Goal: Information Seeking & Learning: Learn about a topic

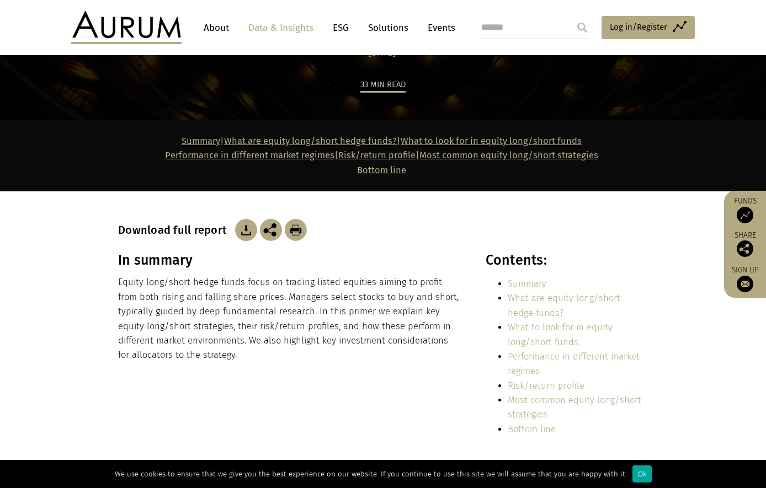
scroll to position [221, 0]
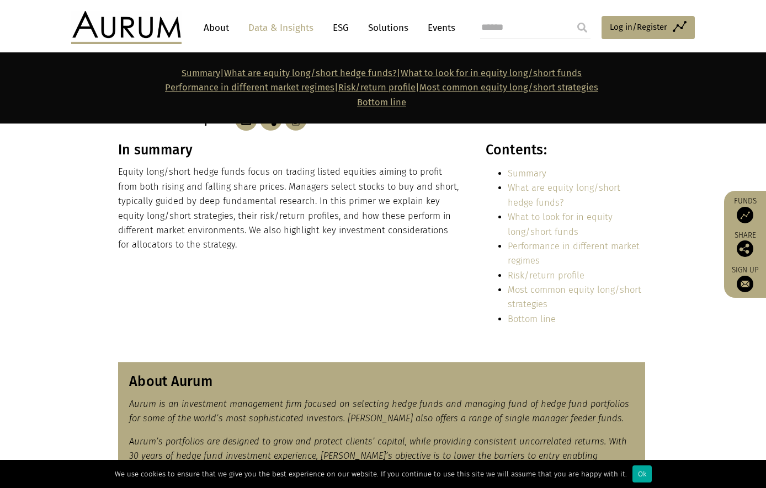
click at [257, 267] on div "In summary Equity long/short hedge funds focus on trading listed equities aimin…" at bounding box center [383, 238] width 552 height 193
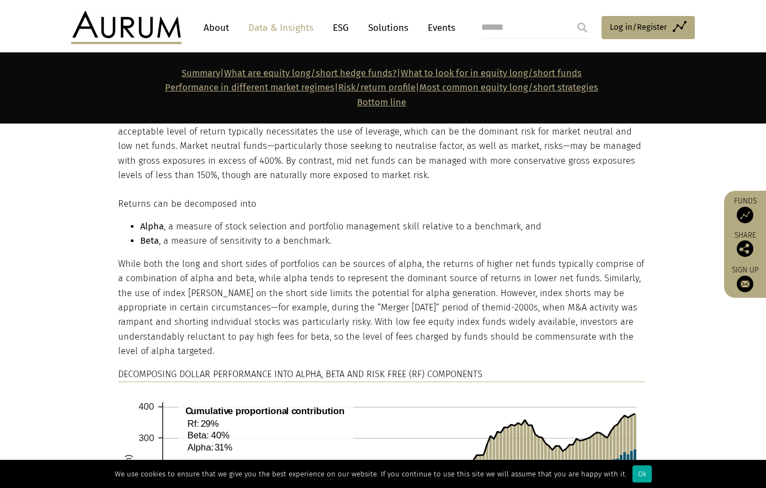
scroll to position [1159, 0]
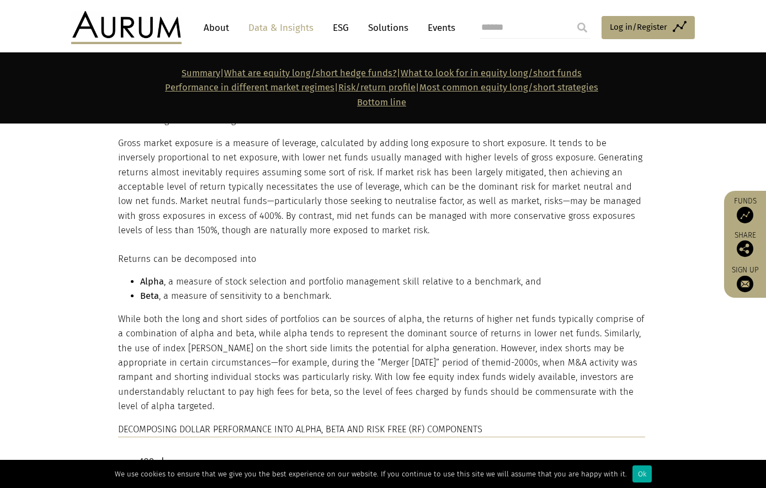
drag, startPoint x: 235, startPoint y: 217, endPoint x: 346, endPoint y: 227, distance: 111.9
click at [346, 227] on p "Gross market exposure is a measure of leverage, calculated by adding long expos…" at bounding box center [381, 187] width 527 height 102
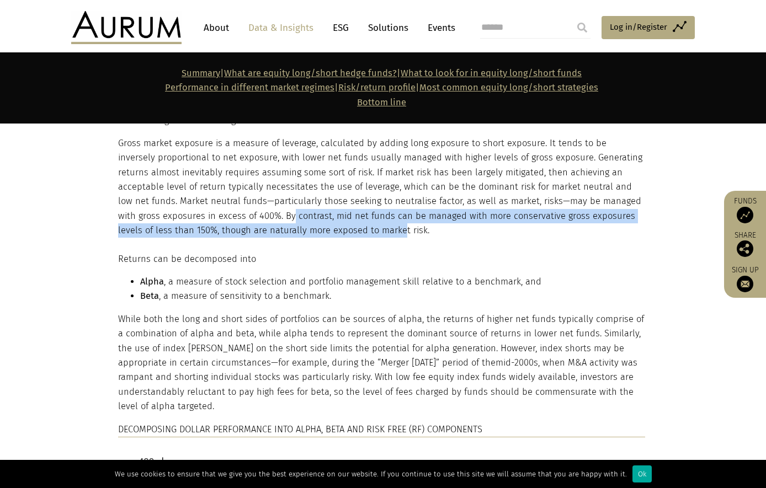
click at [333, 248] on section "Returns can be decomposed into Alpha , a measure of stock selection and portfol…" at bounding box center [383, 486] width 766 height 497
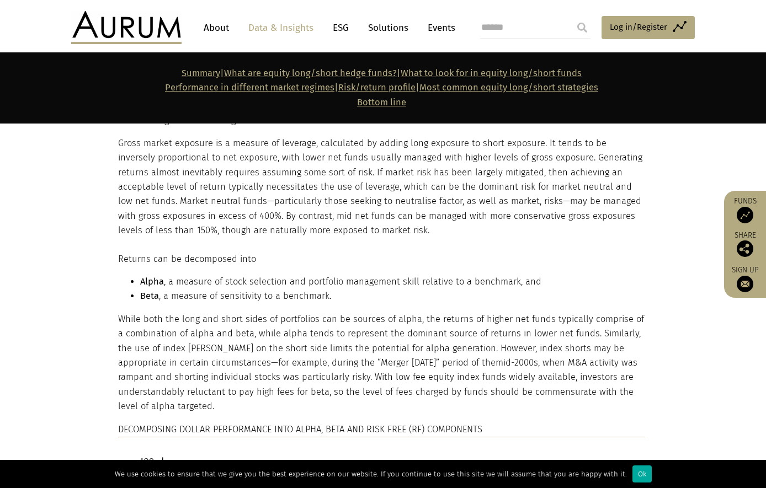
drag, startPoint x: 187, startPoint y: 231, endPoint x: 343, endPoint y: 231, distance: 155.6
click at [343, 231] on p "Gross market exposure is a measure of leverage, calculated by adding long expos…" at bounding box center [381, 187] width 527 height 102
click at [303, 247] on section "Returns can be decomposed into Alpha , a measure of stock selection and portfol…" at bounding box center [383, 486] width 766 height 497
drag, startPoint x: 155, startPoint y: 216, endPoint x: 219, endPoint y: 216, distance: 64.0
click at [219, 216] on p "Gross market exposure is a measure of leverage, calculated by adding long expos…" at bounding box center [381, 187] width 527 height 102
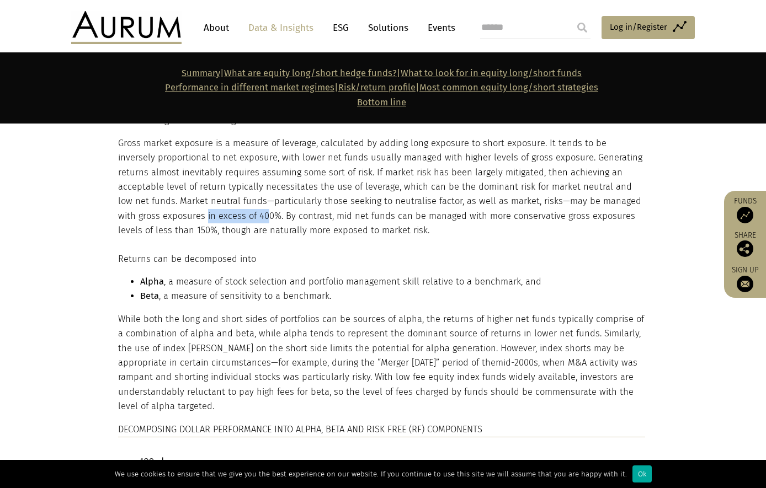
click at [236, 220] on p "Gross market exposure is a measure of leverage, calculated by adding long expos…" at bounding box center [381, 187] width 527 height 102
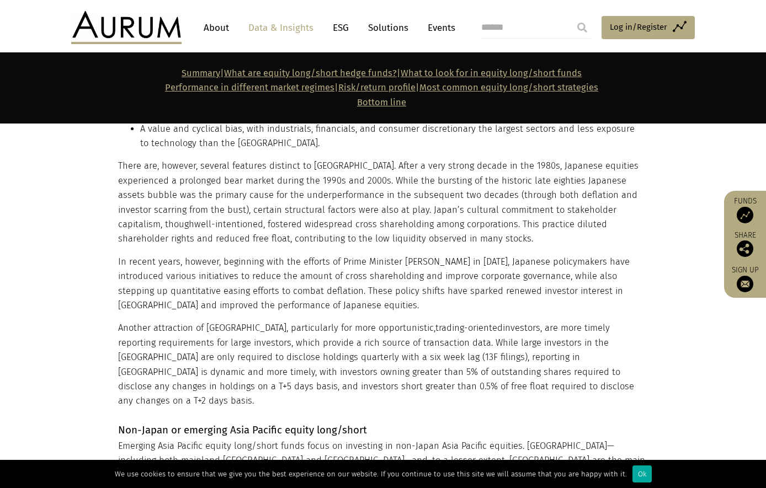
scroll to position [9104, 0]
